Goal: Check status: Check status

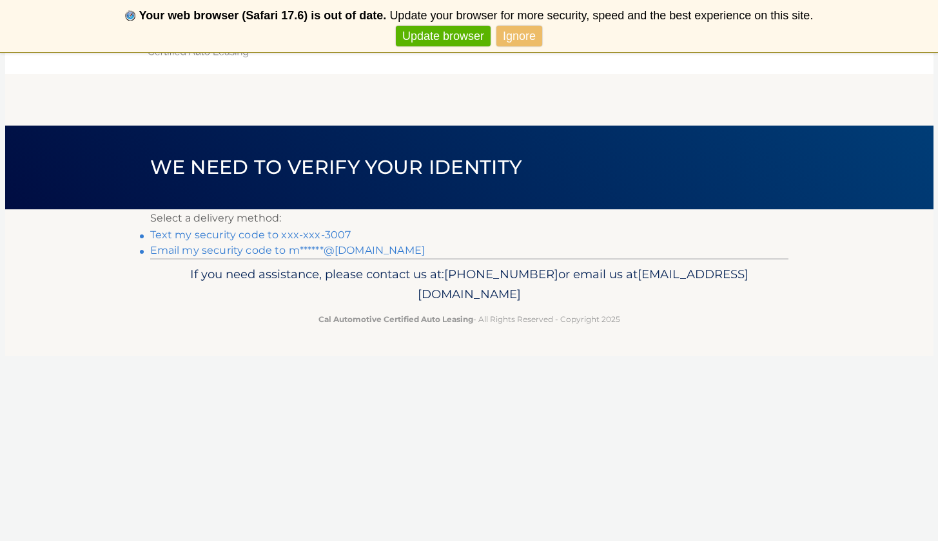
click at [521, 35] on link "Ignore" at bounding box center [519, 36] width 46 height 21
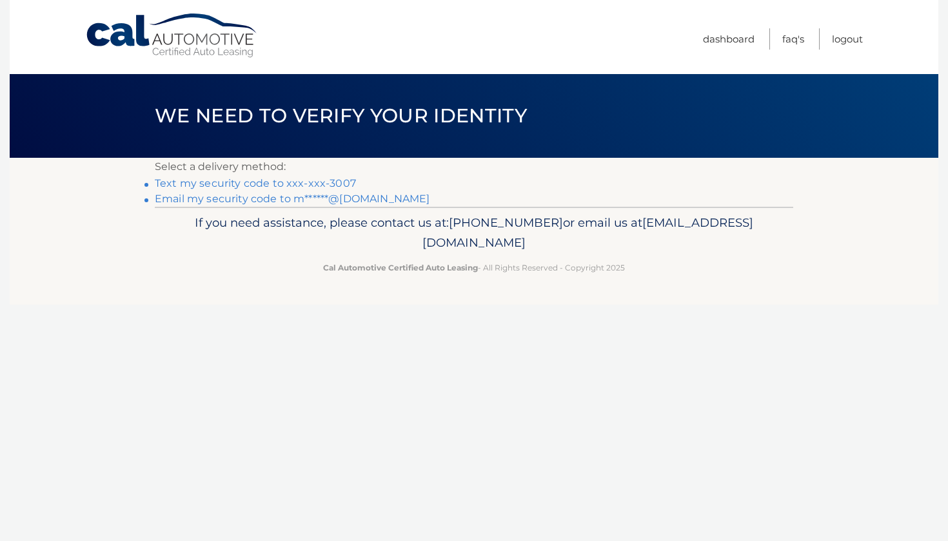
drag, startPoint x: 0, startPoint y: 0, endPoint x: 264, endPoint y: 184, distance: 322.2
click at [264, 184] on link "Text my security code to xxx-xxx-3007" at bounding box center [255, 183] width 201 height 12
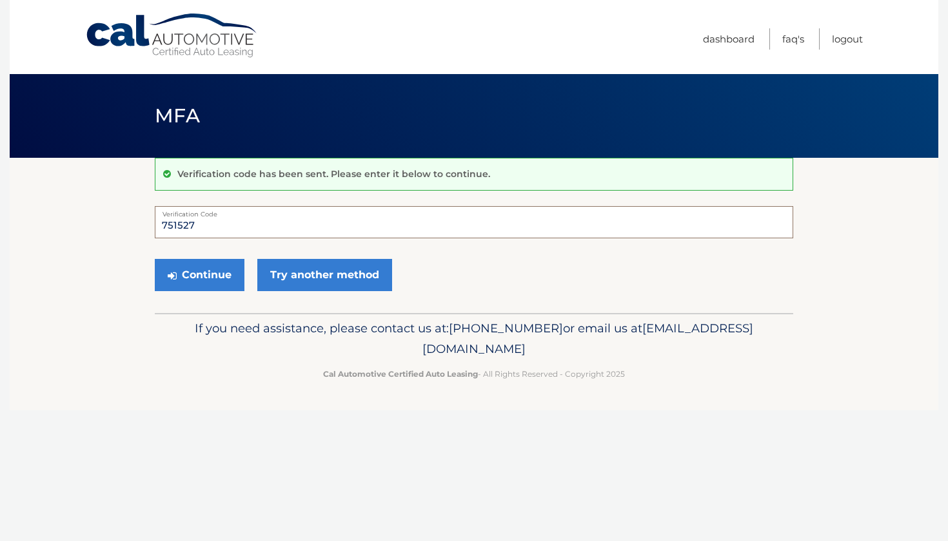
type input "751527"
click at [217, 275] on button "Continue" at bounding box center [200, 275] width 90 height 32
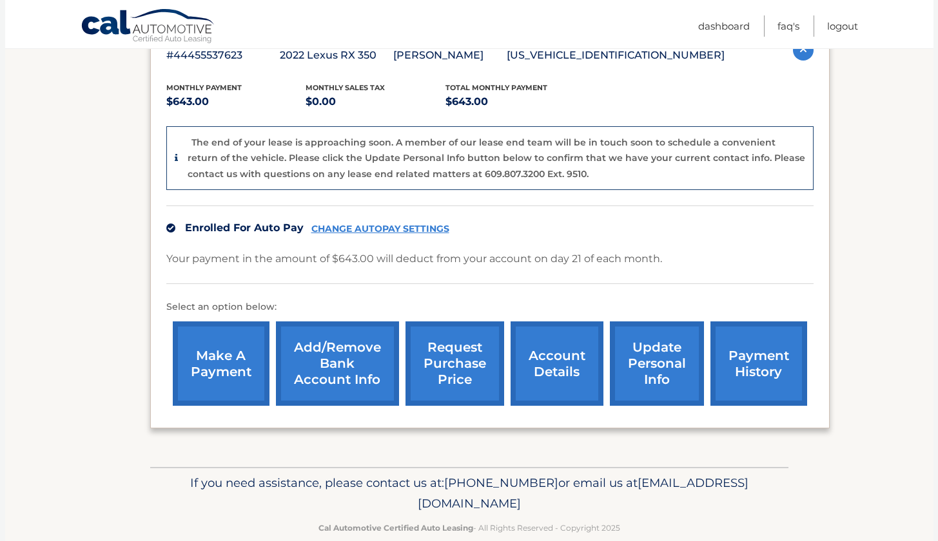
scroll to position [250, 0]
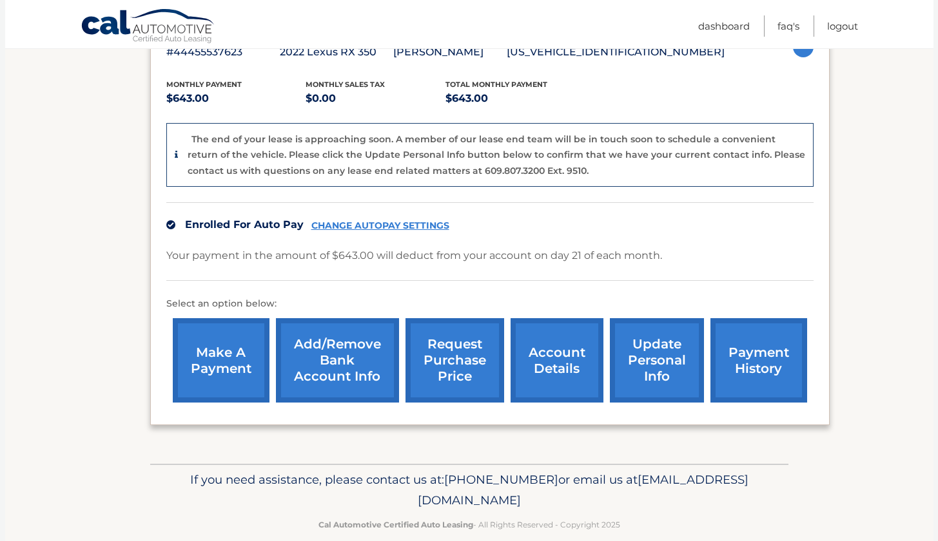
click at [454, 360] on link "request purchase price" at bounding box center [454, 360] width 99 height 84
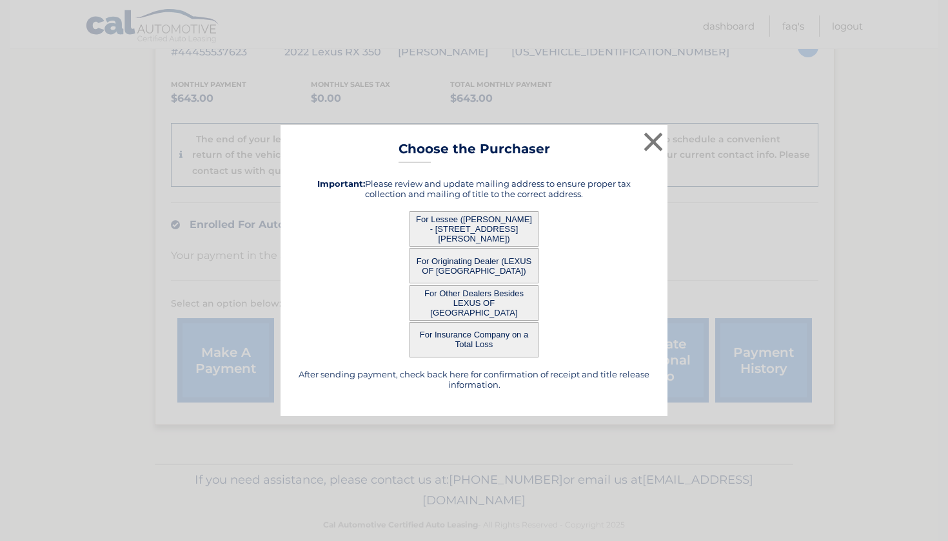
click at [462, 226] on button "For Lessee (SUE BEIN - 36 CARRINGTON DR, , EAST NORTHPORT, NY 11731)" at bounding box center [473, 228] width 129 height 35
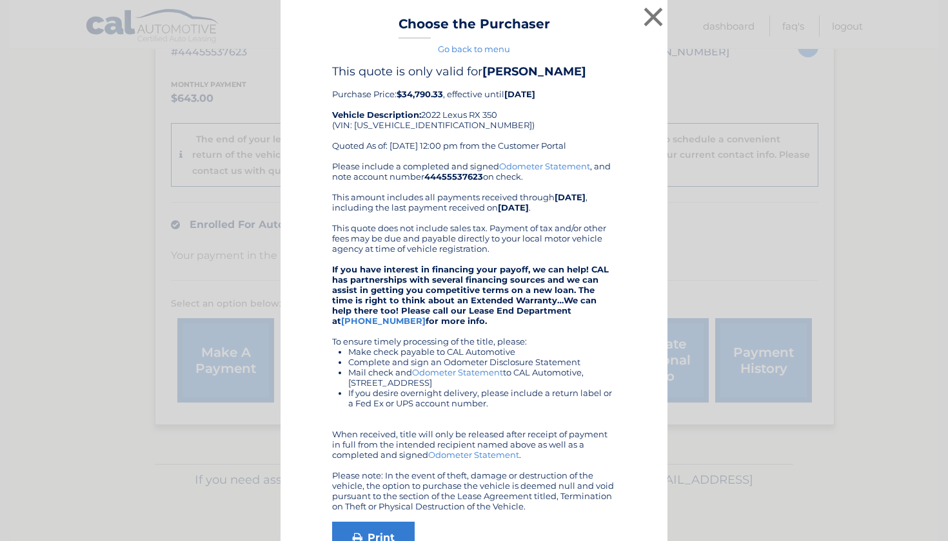
click at [652, 19] on button "×" at bounding box center [653, 17] width 26 height 26
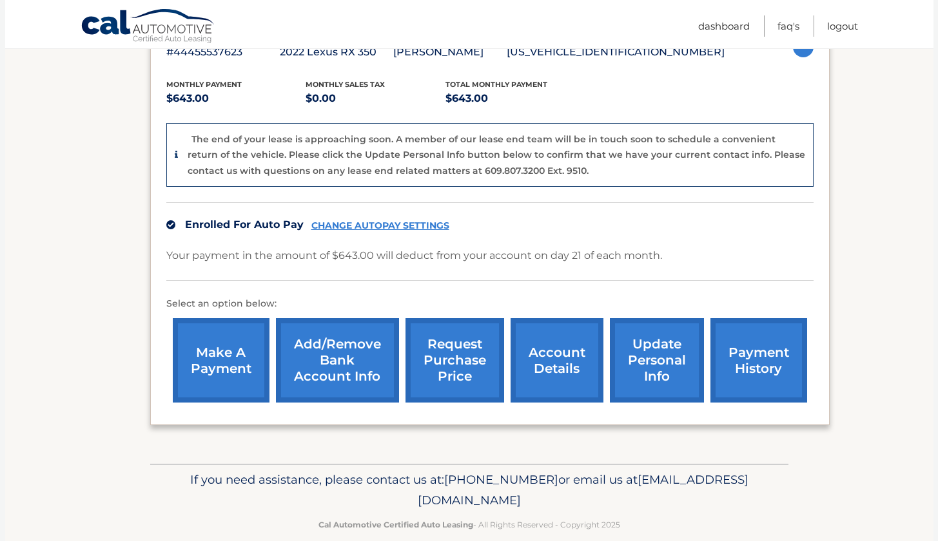
click at [444, 355] on link "request purchase price" at bounding box center [454, 360] width 99 height 84
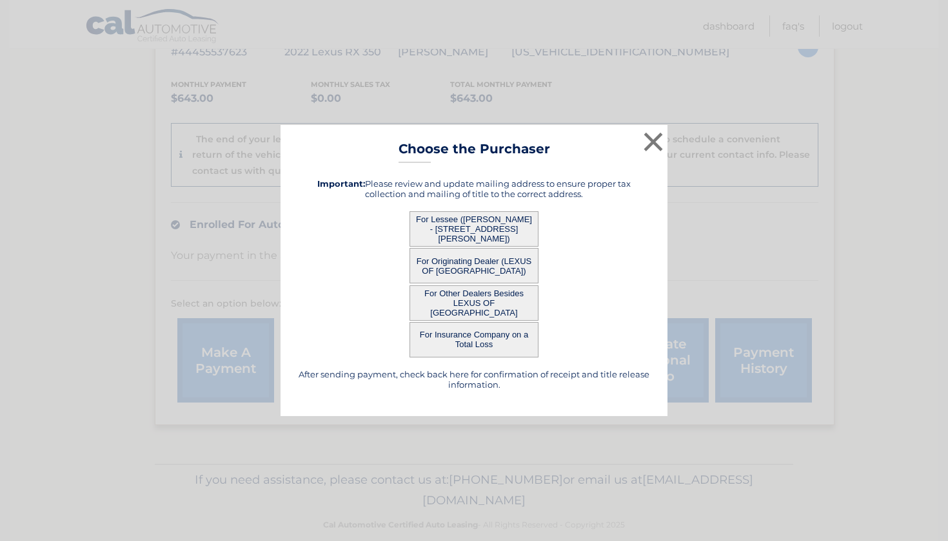
drag, startPoint x: 462, startPoint y: 226, endPoint x: 456, endPoint y: 296, distance: 69.9
click at [456, 296] on button "For Other Dealers Besides LEXUS OF SMITHTOWN" at bounding box center [473, 303] width 129 height 35
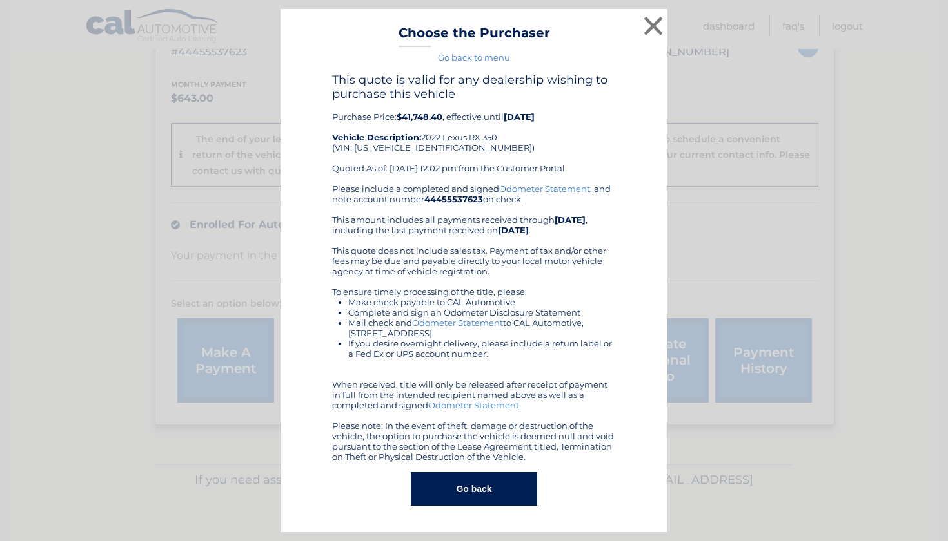
click at [652, 23] on button "×" at bounding box center [653, 26] width 26 height 26
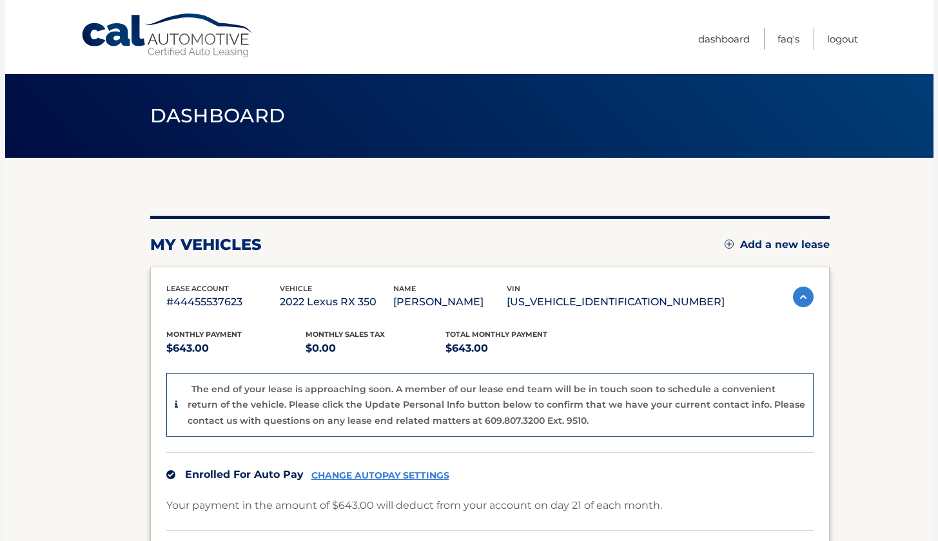
scroll to position [0, 0]
